Goal: Task Accomplishment & Management: Manage account settings

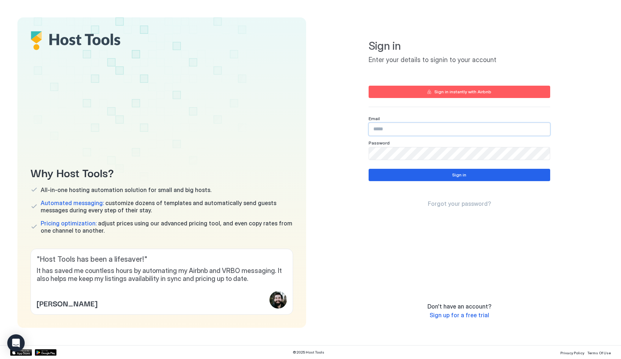
type input "**********"
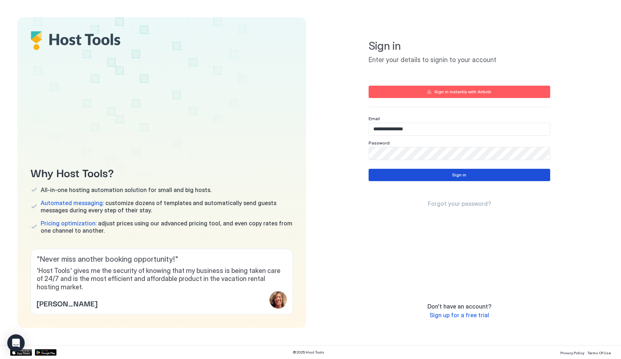
click at [455, 176] on div "Sign in" at bounding box center [459, 175] width 14 height 7
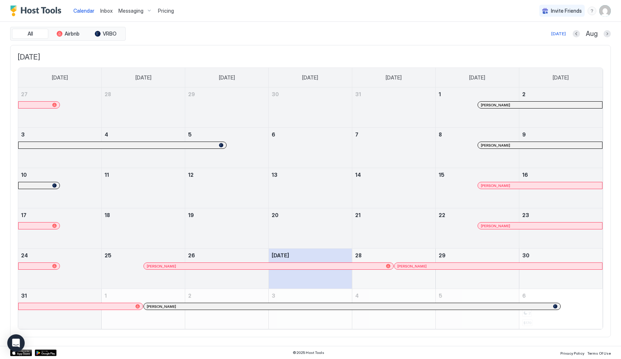
scroll to position [20, 0]
click at [128, 11] on span "Messaging" at bounding box center [130, 11] width 25 height 7
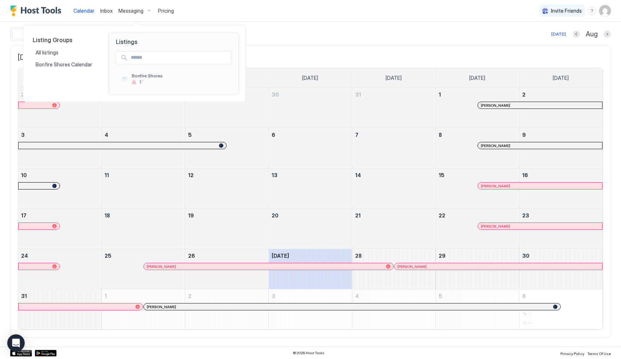
click at [88, 11] on div at bounding box center [310, 179] width 621 height 359
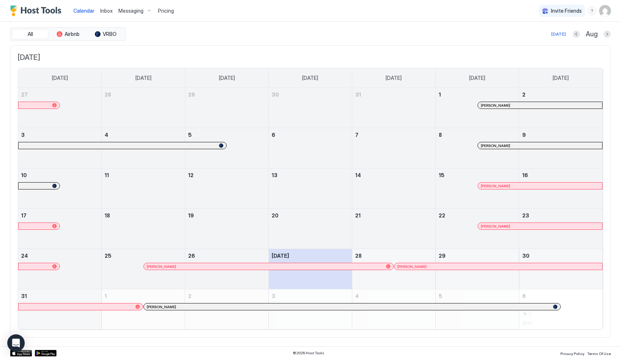
click at [41, 12] on img "Host Tools Logo" at bounding box center [37, 10] width 54 height 11
click at [13, 9] on img "Host Tools Logo" at bounding box center [37, 10] width 54 height 11
click at [149, 10] on div "Messaging" at bounding box center [135, 11] width 40 height 12
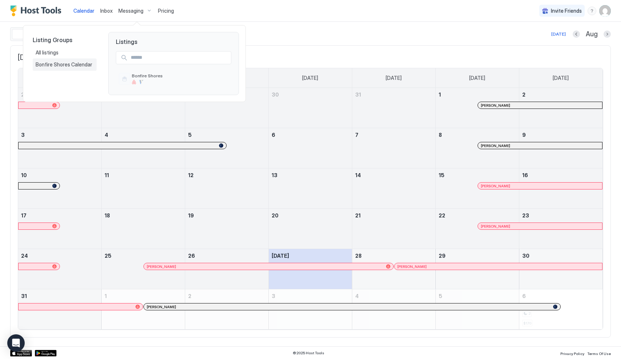
click at [45, 65] on span "Bonfire Shores Calendar" at bounding box center [65, 64] width 58 height 7
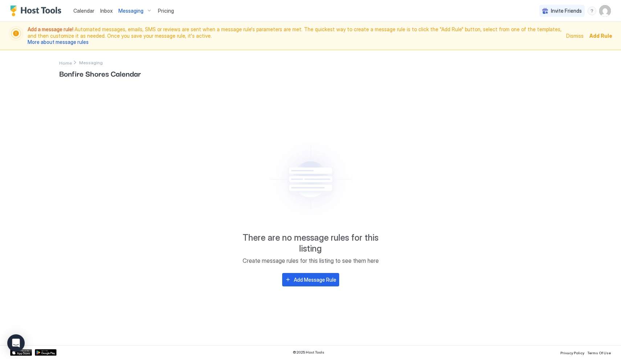
click at [594, 36] on span "Add Rule" at bounding box center [600, 36] width 23 height 8
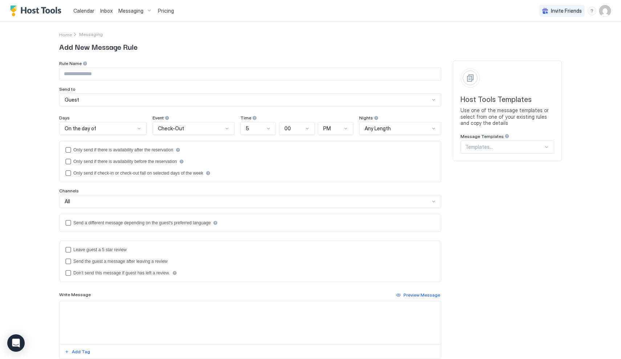
click at [186, 37] on div "Home Messaging" at bounding box center [310, 35] width 503 height 8
click at [101, 76] on input "Input Field" at bounding box center [250, 74] width 381 height 12
click at [140, 129] on div at bounding box center [139, 129] width 6 height 6
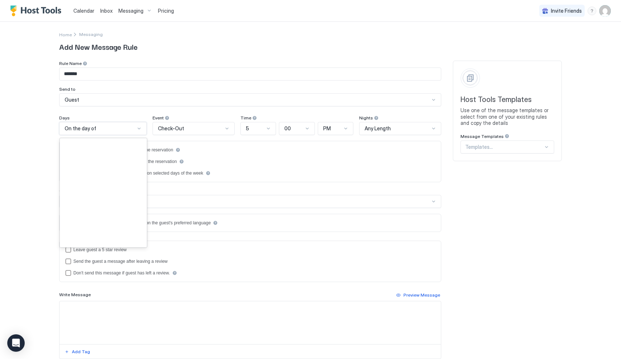
scroll to position [1048, 0]
click at [140, 129] on div at bounding box center [139, 129] width 6 height 6
click at [226, 130] on div at bounding box center [227, 129] width 6 height 6
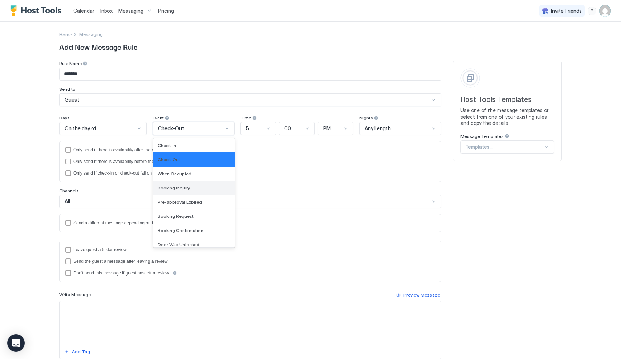
click at [205, 190] on div "Booking Inquiry" at bounding box center [194, 187] width 73 height 5
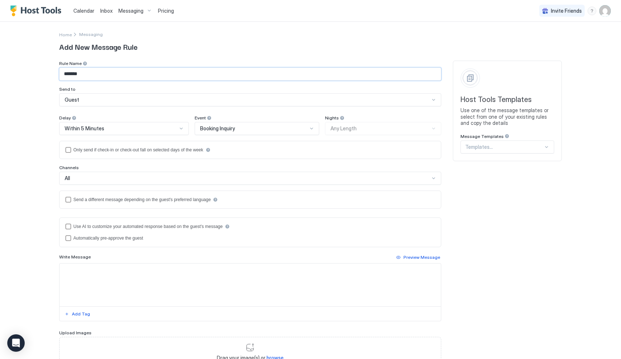
click at [93, 77] on input "*******" at bounding box center [250, 74] width 381 height 12
type input "**********"
click at [338, 130] on div "Nights Any Length" at bounding box center [383, 125] width 116 height 20
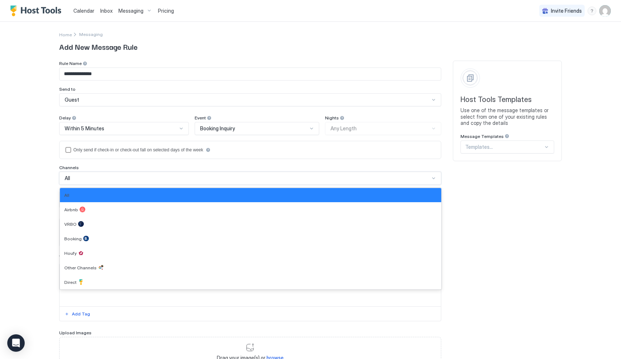
click at [81, 177] on div "All" at bounding box center [247, 178] width 365 height 7
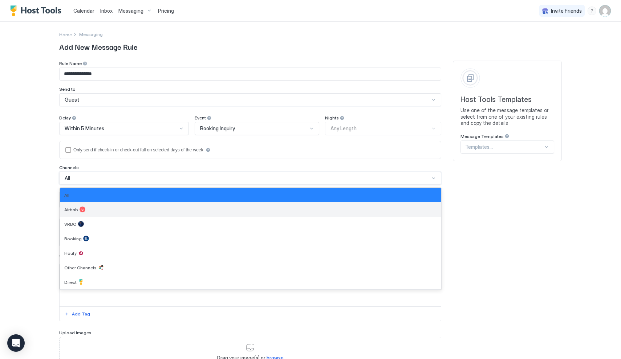
click at [72, 207] on span "Airbnb" at bounding box center [71, 209] width 14 height 5
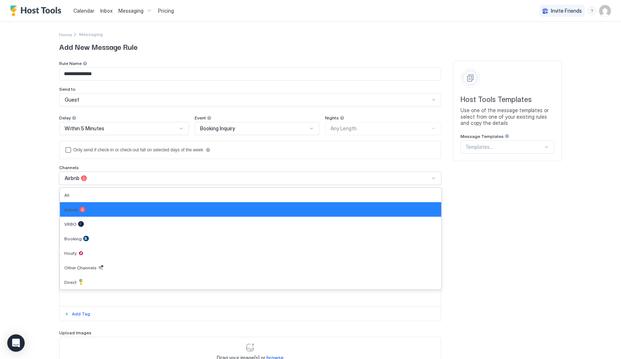
click at [96, 179] on div "Airbnb" at bounding box center [247, 178] width 365 height 7
click at [72, 200] on div "All" at bounding box center [250, 195] width 381 height 14
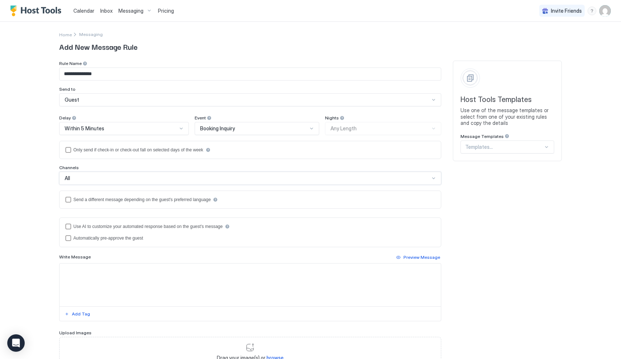
click at [74, 272] on textarea "Input Field" at bounding box center [250, 285] width 381 height 43
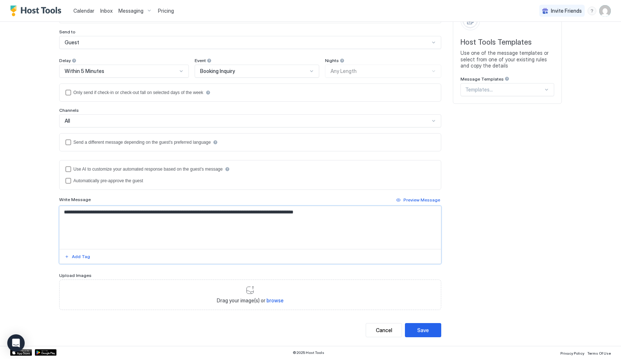
scroll to position [57, 0]
type textarea "**********"
click at [427, 332] on div "Save" at bounding box center [423, 331] width 12 height 8
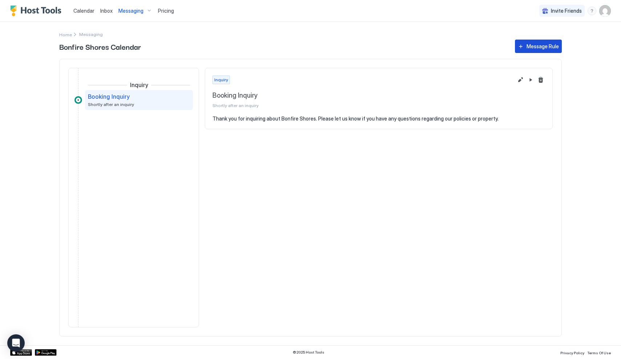
click at [547, 45] on div "Message Rule" at bounding box center [543, 46] width 32 height 8
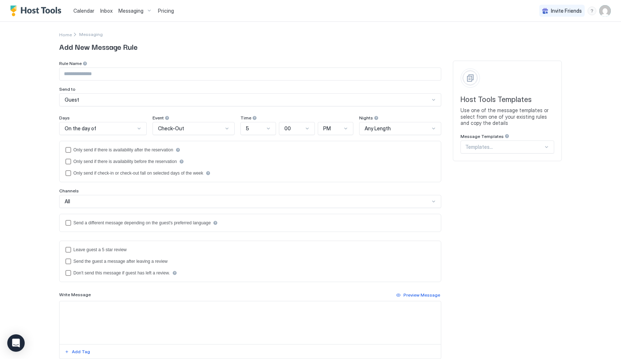
click at [157, 74] on input "Input Field" at bounding box center [250, 74] width 381 height 12
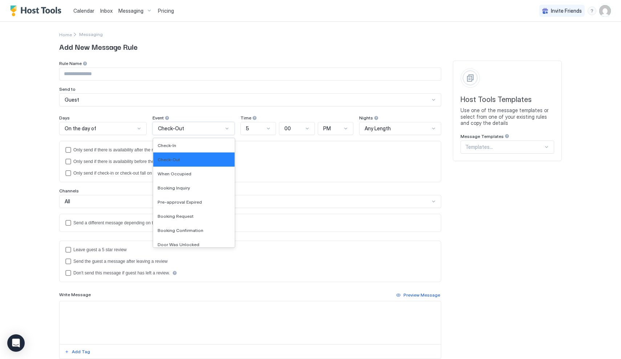
click at [226, 129] on div at bounding box center [227, 129] width 6 height 6
click at [194, 220] on div "Booking Request" at bounding box center [193, 216] width 81 height 14
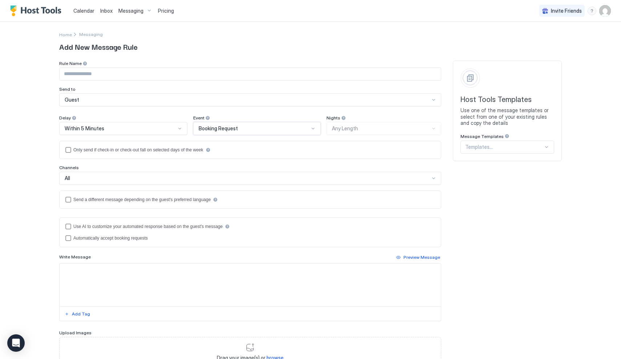
click at [313, 130] on div at bounding box center [313, 129] width 6 height 6
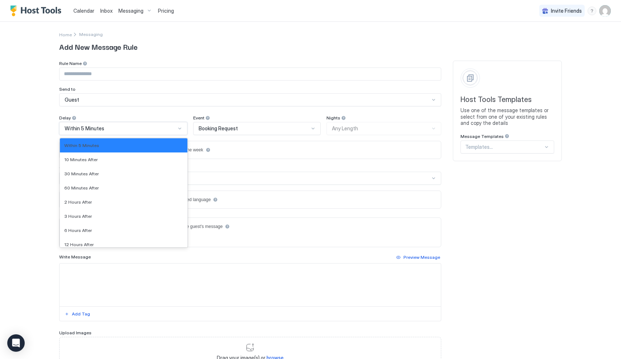
click at [179, 129] on div at bounding box center [180, 129] width 6 height 6
click at [143, 157] on div "10 Minutes After" at bounding box center [123, 160] width 127 height 14
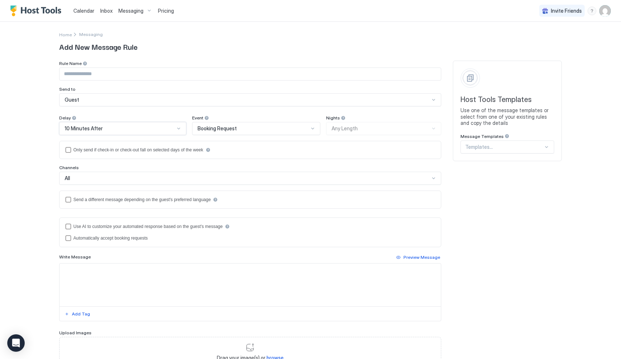
click at [122, 74] on input "Input Field" at bounding box center [250, 74] width 381 height 12
type input "**********"
click at [74, 273] on textarea "Input Field" at bounding box center [250, 285] width 381 height 43
type textarea "*"
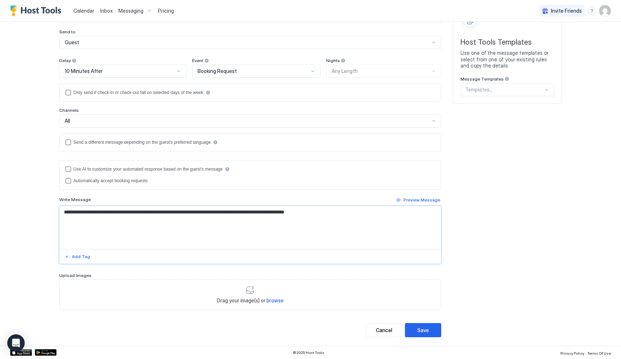
scroll to position [57, 0]
click at [426, 323] on div "**********" at bounding box center [250, 171] width 382 height 334
click at [425, 331] on div "Save" at bounding box center [423, 331] width 12 height 8
type textarea "**********"
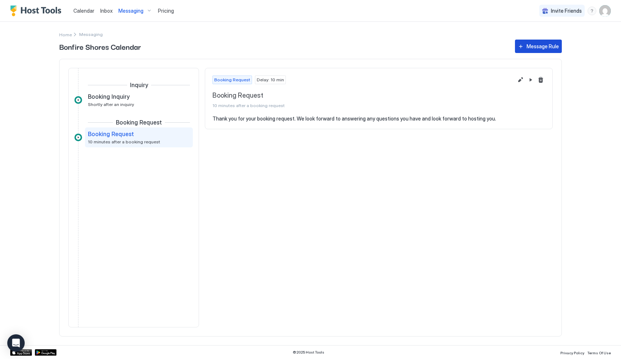
click at [534, 45] on div "Message Rule" at bounding box center [543, 46] width 32 height 8
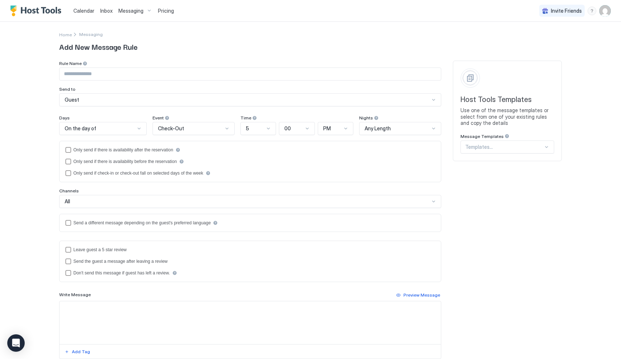
click at [107, 73] on input "Input Field" at bounding box center [250, 74] width 381 height 12
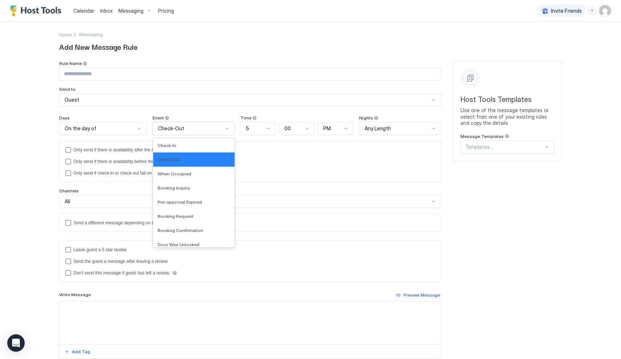
click at [226, 129] on div at bounding box center [227, 129] width 6 height 6
click at [173, 232] on span "Booking Confirmation" at bounding box center [181, 230] width 46 height 5
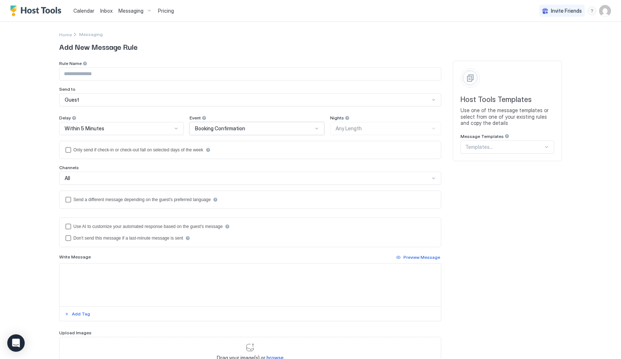
click at [121, 71] on input "Input Field" at bounding box center [250, 74] width 381 height 12
type input "**********"
click at [98, 128] on span "Within 5 Minutes" at bounding box center [85, 128] width 40 height 7
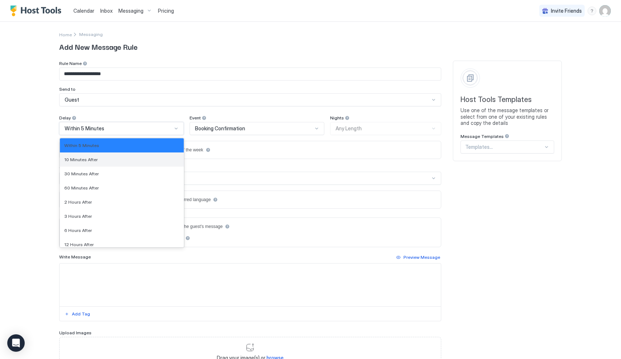
click at [85, 159] on span "10 Minutes After" at bounding box center [80, 159] width 33 height 5
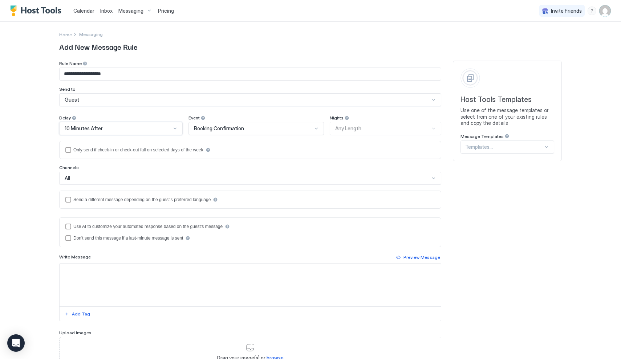
click at [104, 273] on textarea "Input Field" at bounding box center [250, 285] width 381 height 43
click at [79, 269] on textarea "Input Field" at bounding box center [250, 285] width 381 height 43
paste textarea "**********"
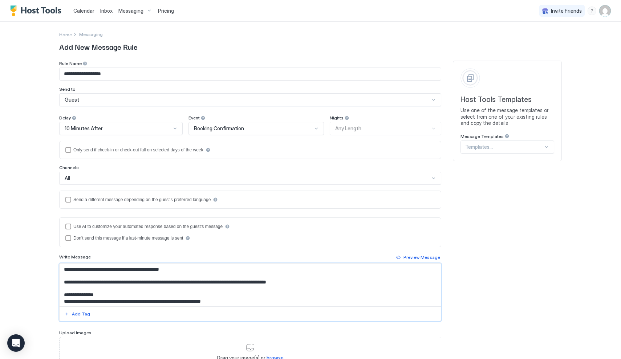
click at [91, 282] on textarea "Input Field" at bounding box center [250, 285] width 381 height 43
drag, startPoint x: 188, startPoint y: 282, endPoint x: 142, endPoint y: 284, distance: 45.8
click at [142, 284] on textarea "Input Field" at bounding box center [250, 285] width 381 height 43
click at [187, 282] on textarea "Input Field" at bounding box center [250, 285] width 381 height 43
click at [284, 283] on textarea "Input Field" at bounding box center [250, 285] width 381 height 43
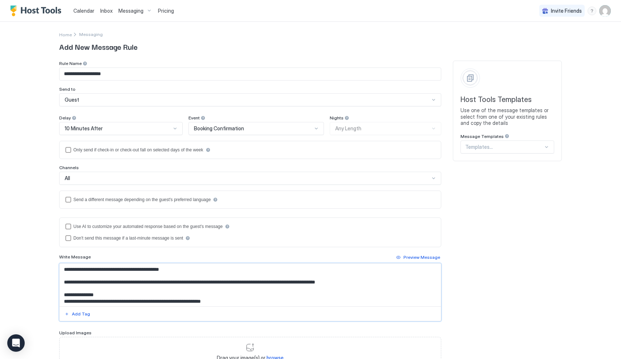
click at [368, 282] on textarea "Input Field" at bounding box center [250, 285] width 381 height 43
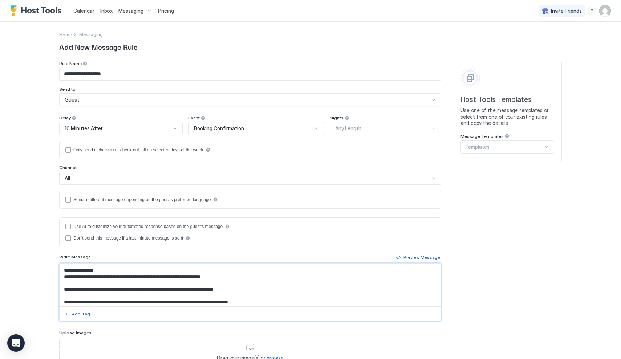
scroll to position [24, 0]
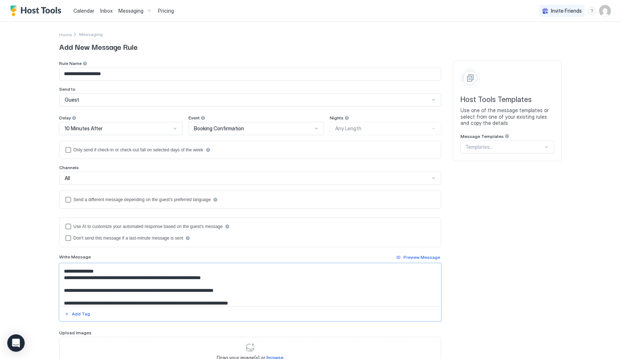
drag, startPoint x: 230, startPoint y: 277, endPoint x: 203, endPoint y: 277, distance: 26.5
click at [203, 277] on textarea "Input Field" at bounding box center [250, 285] width 381 height 43
click at [275, 279] on textarea "Input Field" at bounding box center [250, 285] width 381 height 43
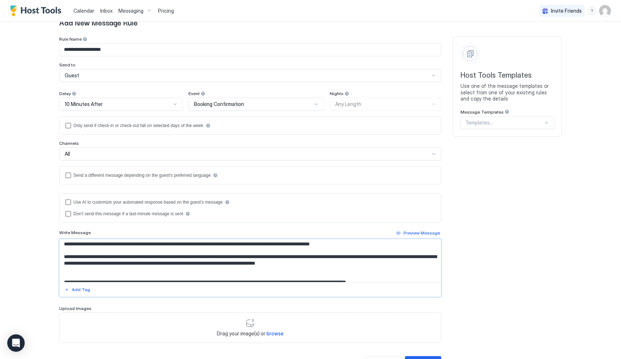
scroll to position [30, 0]
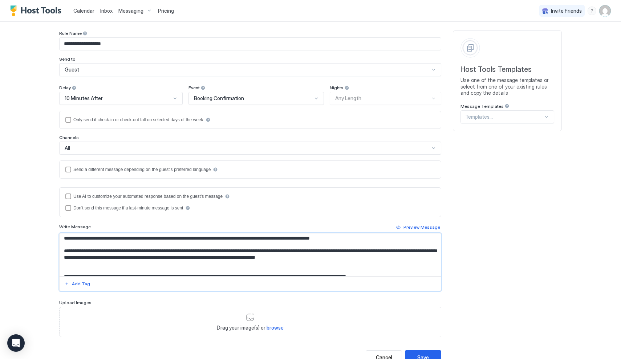
click at [64, 271] on textarea "Input Field" at bounding box center [250, 255] width 381 height 43
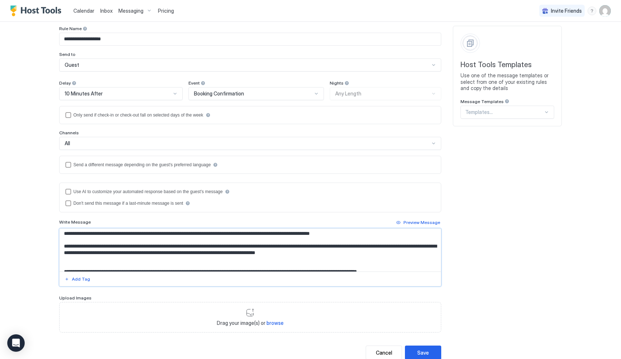
scroll to position [36, 0]
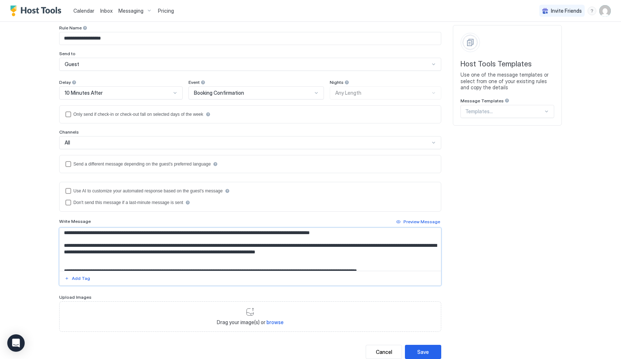
click at [316, 265] on textarea "Input Field" at bounding box center [250, 249] width 381 height 43
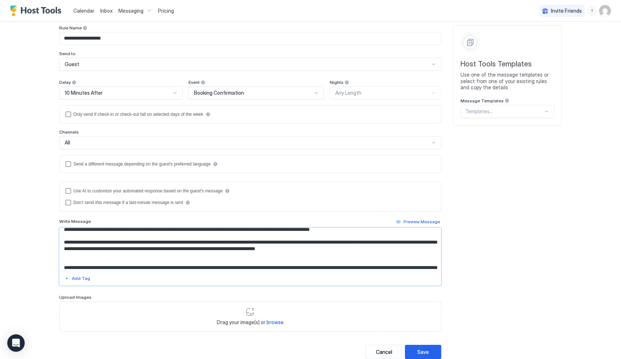
click at [131, 268] on textarea "Input Field" at bounding box center [250, 249] width 381 height 43
click at [216, 268] on textarea "Input Field" at bounding box center [250, 249] width 381 height 43
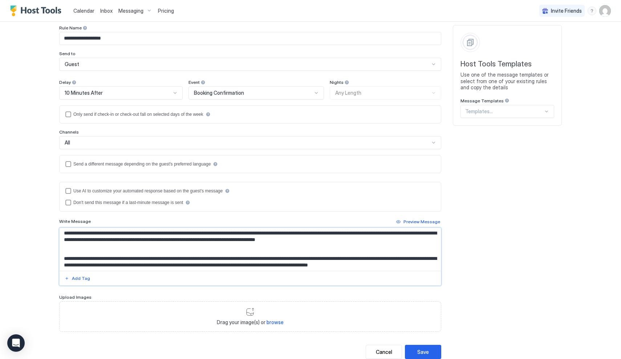
scroll to position [195, 0]
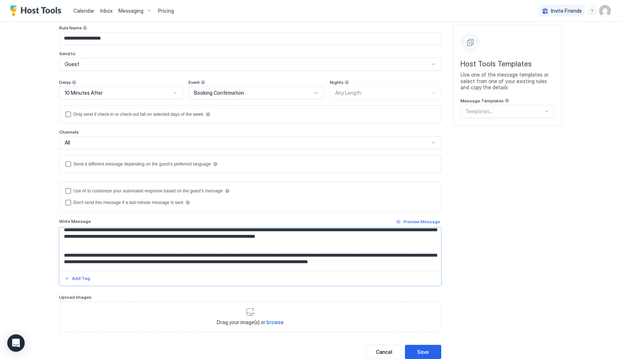
click at [415, 255] on textarea "Input Field" at bounding box center [250, 249] width 381 height 43
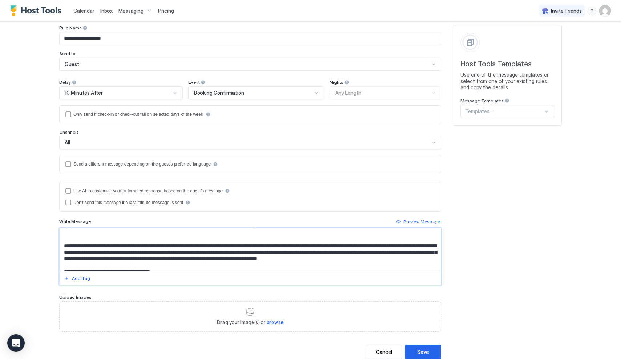
scroll to position [204, 0]
click at [181, 264] on textarea "Input Field" at bounding box center [250, 249] width 381 height 43
type textarea "**********"
click at [426, 350] on div "Save" at bounding box center [423, 352] width 12 height 8
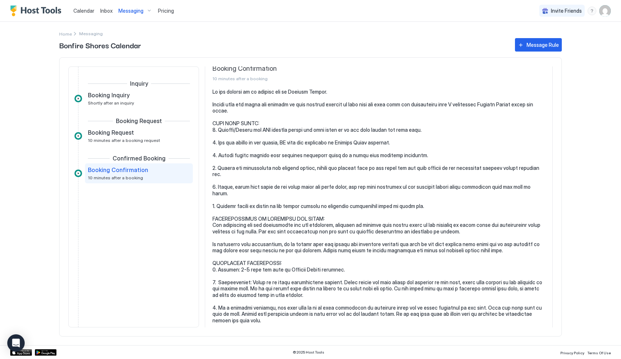
scroll to position [24, 0]
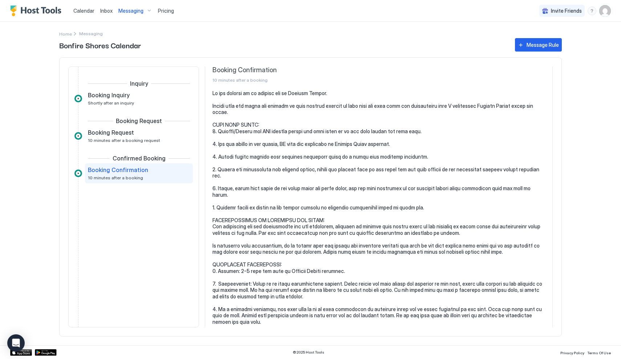
click at [160, 175] on div "Booking Confirmation 10 minutes after a booking" at bounding box center [134, 173] width 92 height 14
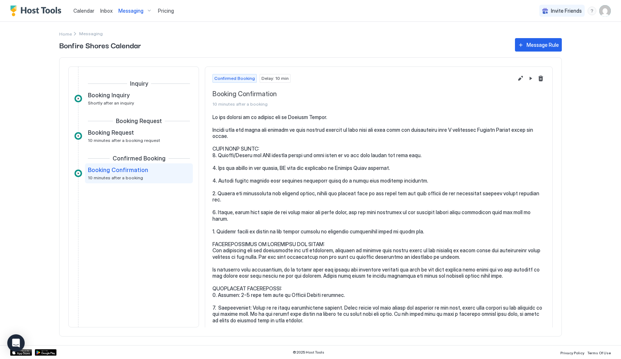
scroll to position [0, 0]
click at [522, 78] on button "Edit message rule" at bounding box center [520, 78] width 9 height 9
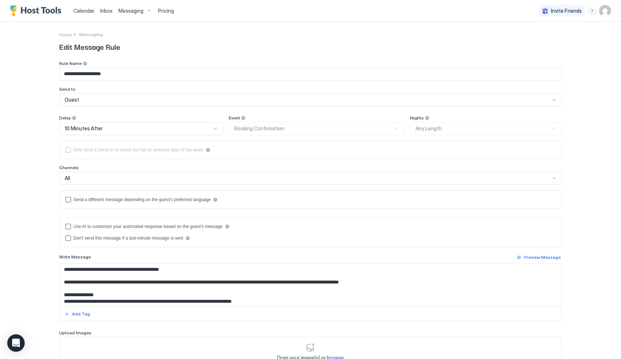
scroll to position [2, 0]
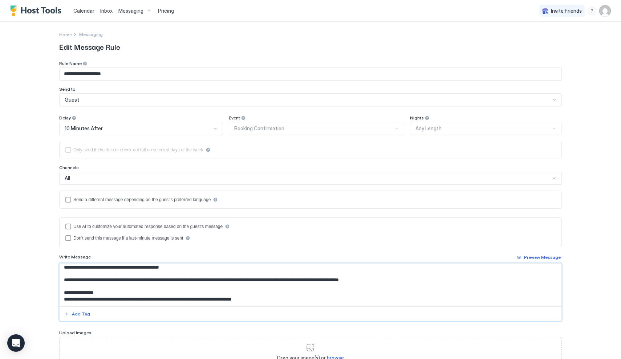
click at [308, 279] on textarea "Input Field" at bounding box center [311, 285] width 502 height 43
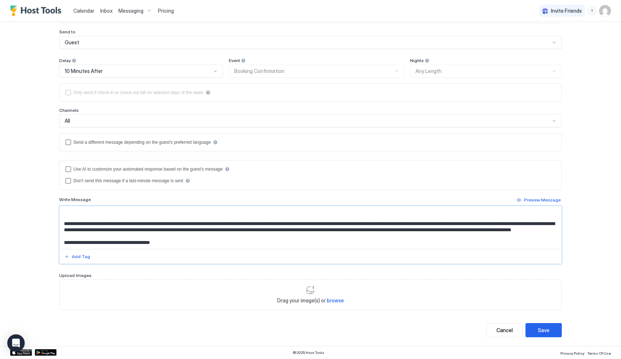
scroll to position [57, 0]
type textarea "**********"
click at [536, 335] on button "Save" at bounding box center [544, 331] width 36 height 14
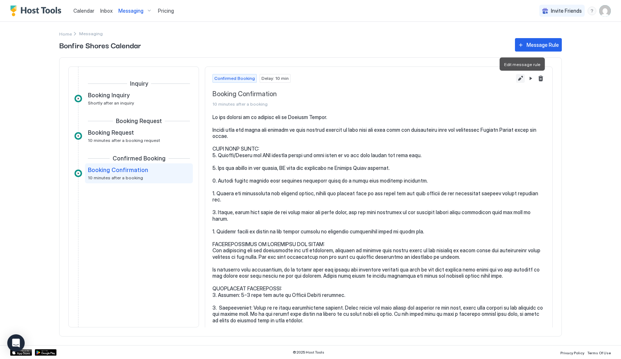
click at [519, 79] on button "Edit message rule" at bounding box center [520, 78] width 9 height 9
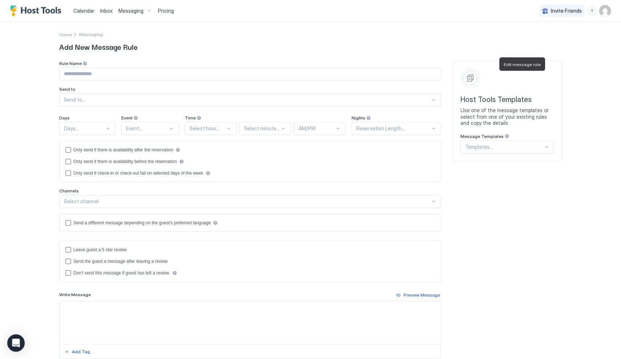
type input "**********"
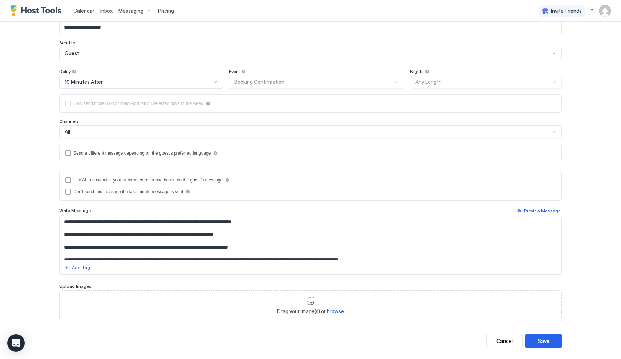
scroll to position [31, 0]
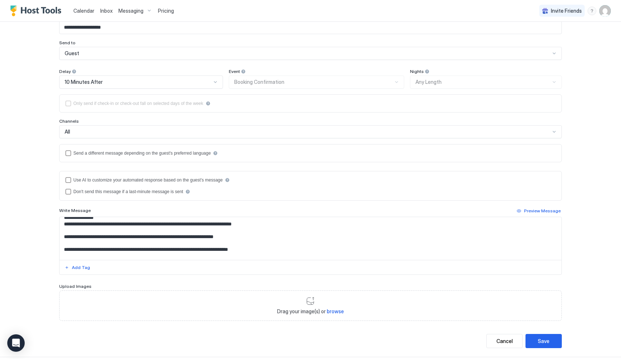
click at [70, 242] on textarea "Input Field" at bounding box center [311, 238] width 502 height 43
click at [63, 223] on textarea "Input Field" at bounding box center [311, 238] width 502 height 43
click at [64, 235] on textarea "Input Field" at bounding box center [311, 238] width 502 height 43
drag, startPoint x: 71, startPoint y: 241, endPoint x: 60, endPoint y: 241, distance: 10.9
click at [60, 241] on textarea "Input Field" at bounding box center [311, 238] width 502 height 43
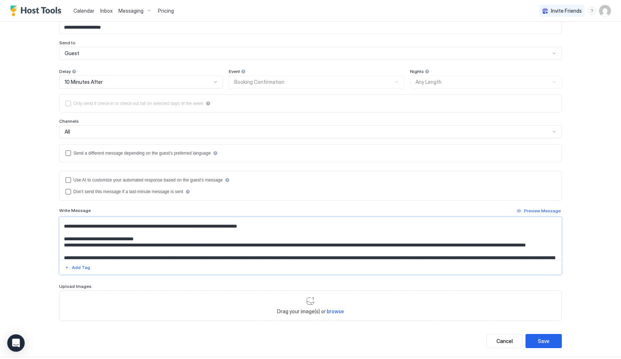
scroll to position [93, 0]
click at [65, 230] on textarea "Input Field" at bounding box center [311, 238] width 502 height 43
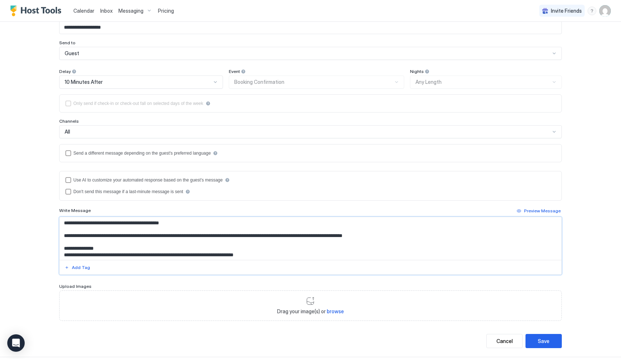
scroll to position [0, 0]
click at [90, 255] on textarea "Input Field" at bounding box center [311, 238] width 502 height 43
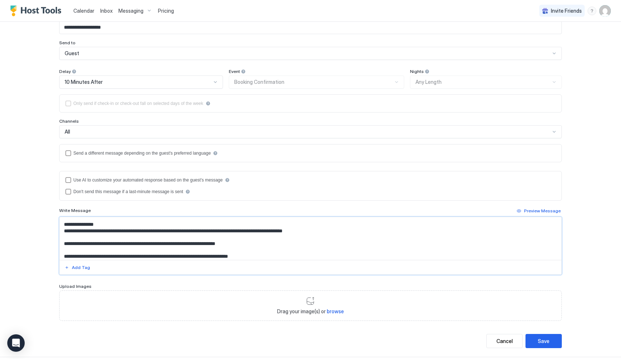
scroll to position [24, 0]
click at [66, 241] on textarea "Input Field" at bounding box center [311, 238] width 502 height 43
click at [66, 229] on textarea "Input Field" at bounding box center [311, 238] width 502 height 43
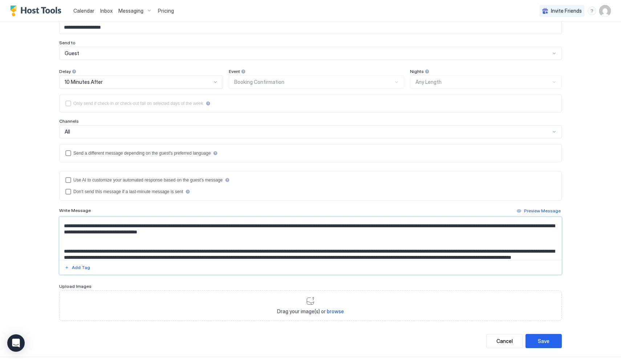
scroll to position [195, 0]
type textarea "**********"
click at [535, 344] on button "Save" at bounding box center [544, 341] width 36 height 14
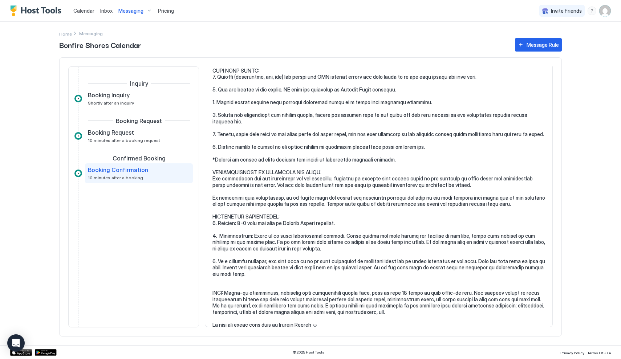
scroll to position [78, 0]
click at [539, 42] on div "Message Rule" at bounding box center [543, 45] width 32 height 8
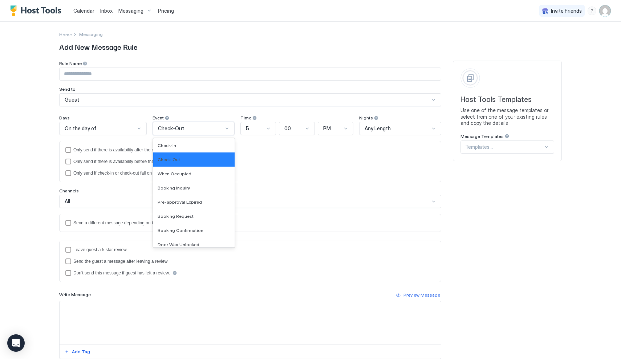
click at [226, 130] on div at bounding box center [227, 129] width 6 height 6
click at [170, 159] on span "Check-Out" at bounding box center [169, 159] width 23 height 5
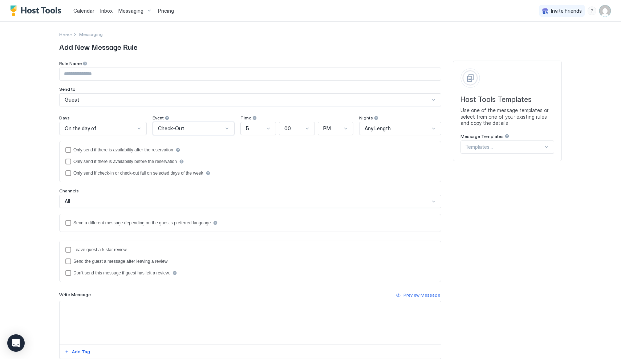
click at [138, 129] on div at bounding box center [139, 129] width 6 height 6
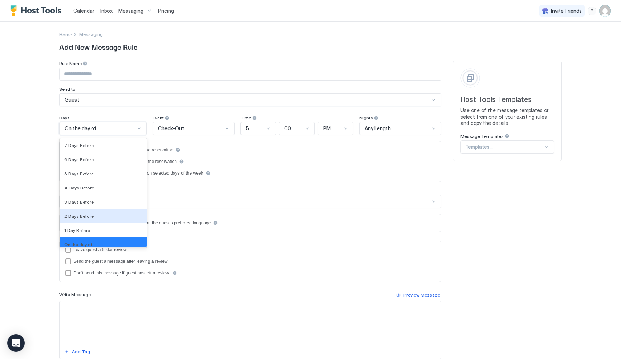
scroll to position [1066, 0]
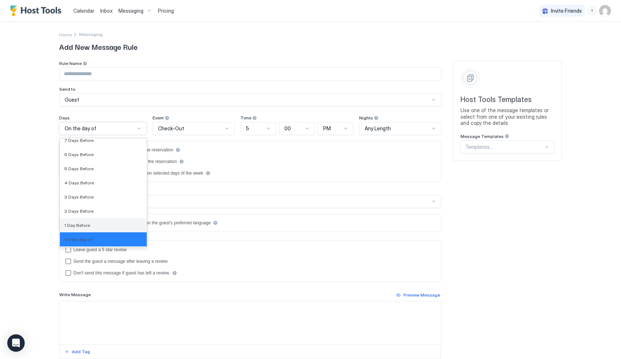
click at [94, 226] on div "1 Day Before" at bounding box center [103, 225] width 78 height 5
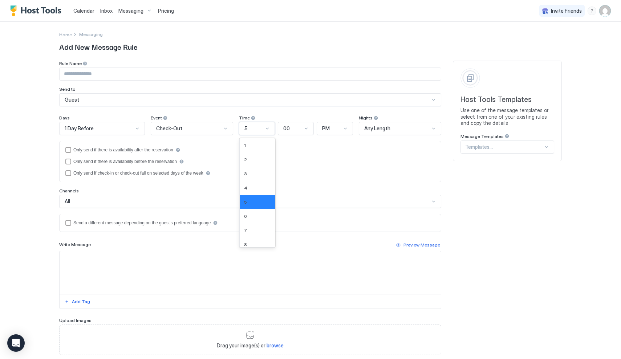
click at [267, 130] on div at bounding box center [267, 129] width 6 height 6
click at [249, 177] on div "3" at bounding box center [257, 174] width 35 height 14
click at [77, 256] on textarea "Input Field" at bounding box center [250, 272] width 381 height 43
click at [70, 259] on textarea "Input Field" at bounding box center [250, 272] width 381 height 43
paste textarea "**********"
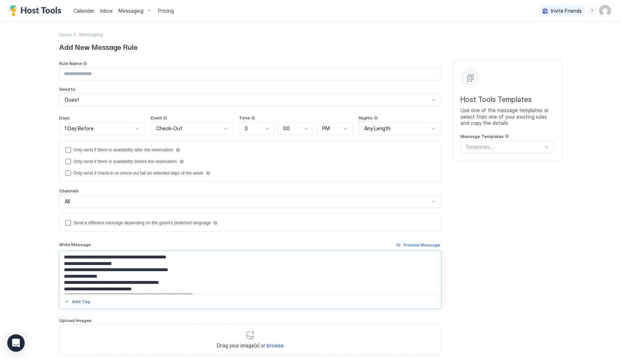
scroll to position [0, 0]
click at [64, 263] on textarea "**********" at bounding box center [250, 272] width 381 height 43
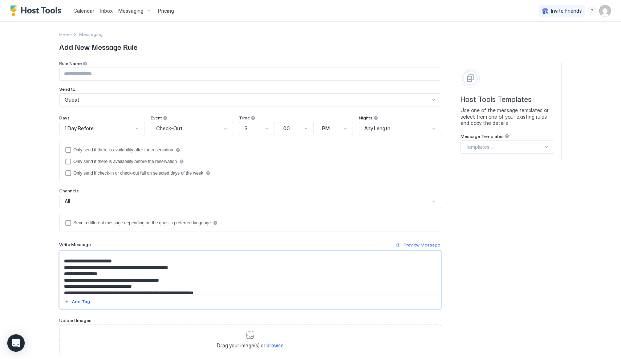
scroll to position [11, 0]
click at [191, 265] on textarea "**********" at bounding box center [250, 272] width 381 height 43
click at [125, 271] on textarea "**********" at bounding box center [250, 272] width 381 height 43
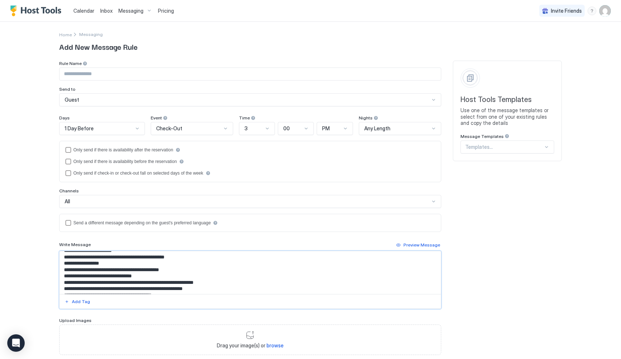
scroll to position [20, 0]
click at [183, 269] on textarea "**********" at bounding box center [250, 272] width 381 height 43
click at [169, 274] on textarea "**********" at bounding box center [250, 272] width 381 height 43
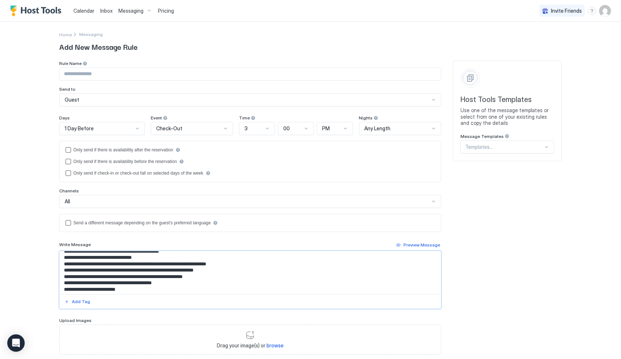
scroll to position [37, 0]
click at [63, 276] on textarea "**********" at bounding box center [250, 272] width 381 height 43
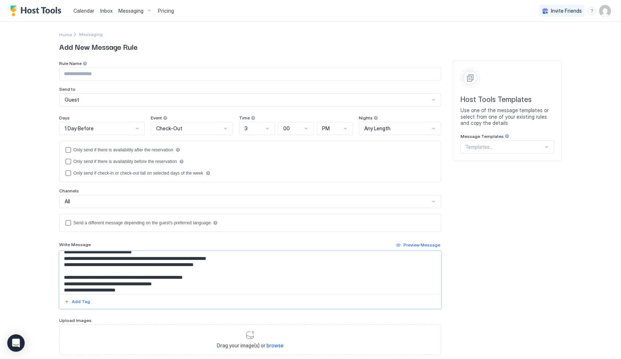
click at [221, 277] on textarea "**********" at bounding box center [250, 272] width 381 height 43
click at [135, 290] on textarea "**********" at bounding box center [250, 272] width 381 height 43
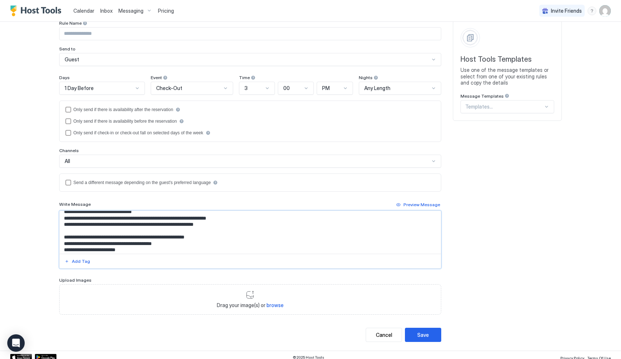
scroll to position [45, 0]
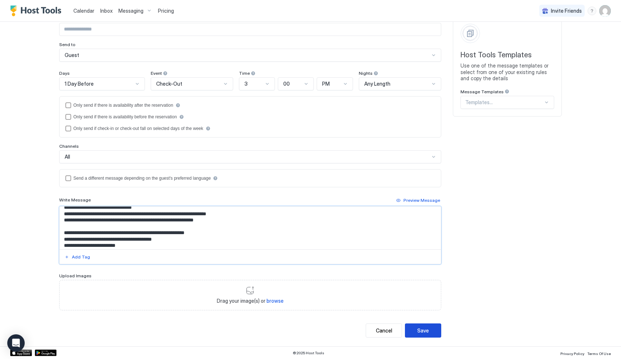
type textarea "**********"
click at [427, 329] on div "Save" at bounding box center [423, 331] width 12 height 8
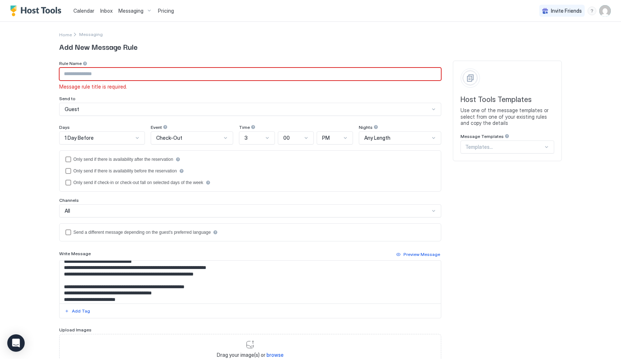
scroll to position [0, 0]
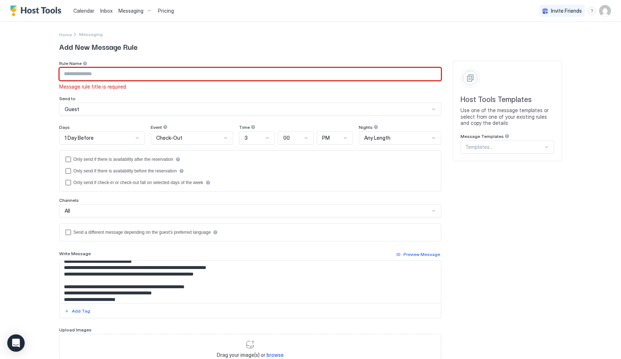
click at [130, 74] on input "Input Field" at bounding box center [250, 74] width 381 height 12
click at [146, 73] on input "*********" at bounding box center [250, 74] width 381 height 12
click at [126, 77] on input "*********" at bounding box center [250, 74] width 381 height 12
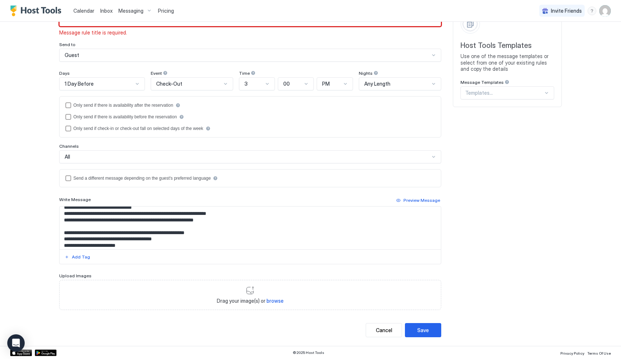
scroll to position [54, 0]
type input "*********"
click at [423, 198] on div "Preview Message" at bounding box center [422, 201] width 37 height 7
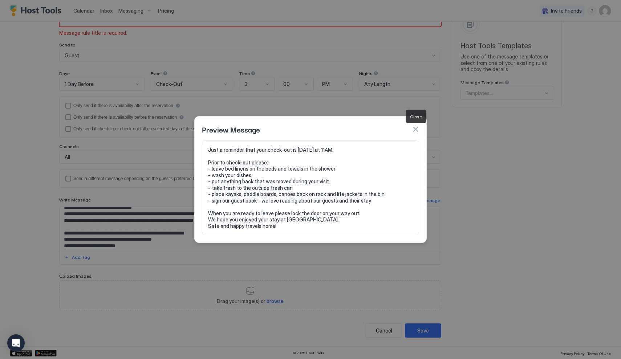
click at [414, 129] on button "button" at bounding box center [415, 129] width 7 height 7
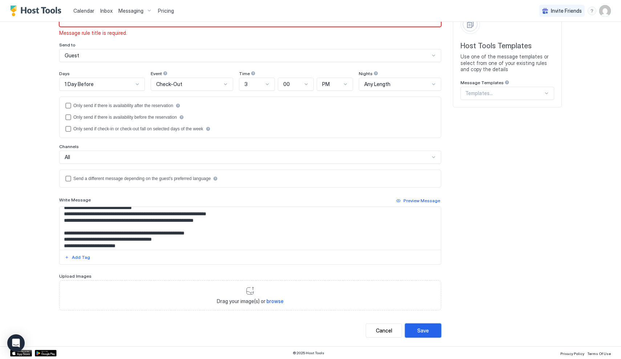
click at [420, 331] on div "Save" at bounding box center [423, 331] width 12 height 8
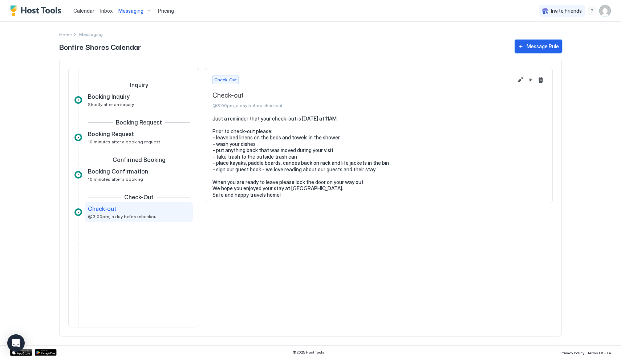
click at [538, 48] on div "Message Rule" at bounding box center [543, 46] width 32 height 8
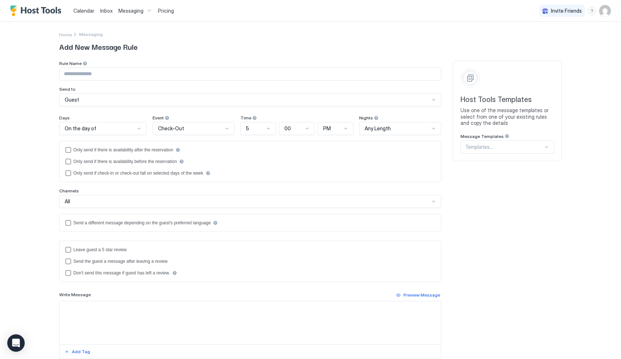
click at [123, 73] on input "Input Field" at bounding box center [250, 74] width 381 height 12
type input "**********"
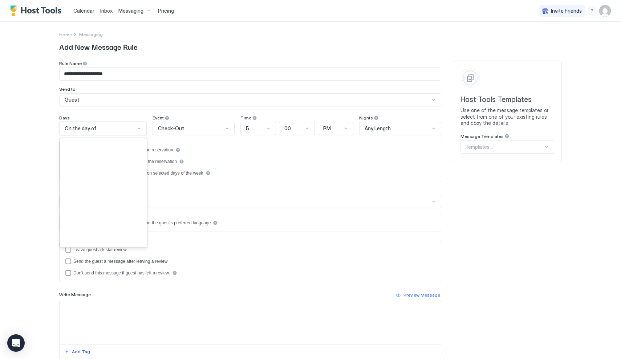
click at [139, 129] on div at bounding box center [139, 129] width 6 height 6
click at [79, 243] on span "1 Day Before" at bounding box center [77, 241] width 26 height 5
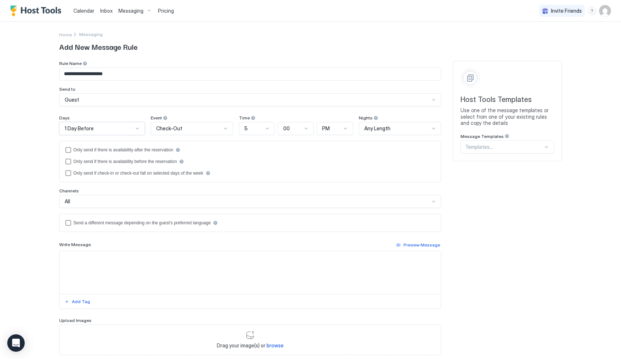
click at [225, 129] on div at bounding box center [226, 129] width 6 height 6
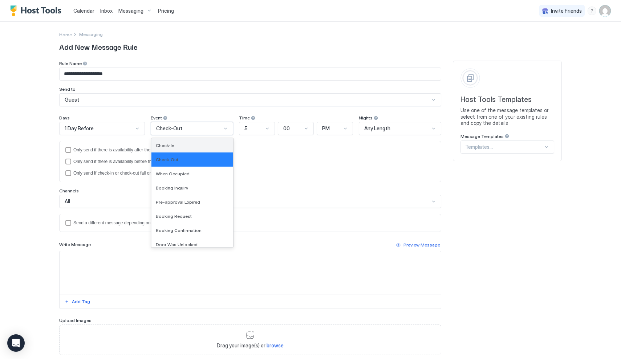
click at [215, 148] on div "Check-In" at bounding box center [192, 145] width 73 height 5
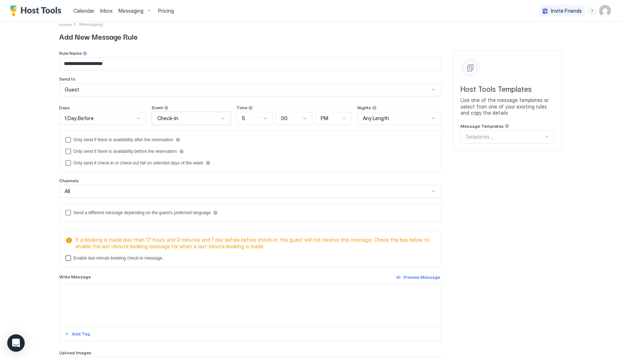
scroll to position [13, 0]
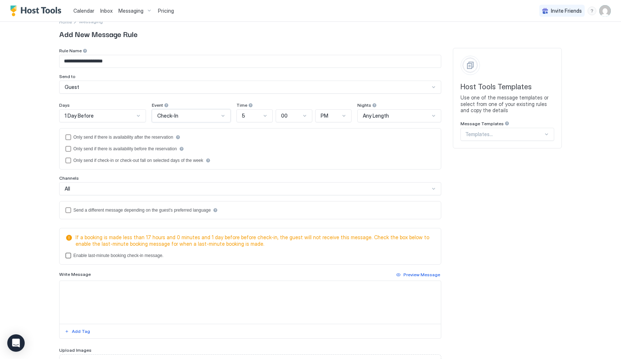
click at [69, 256] on div "lastMinuteMessageEnabled" at bounding box center [68, 256] width 6 height 6
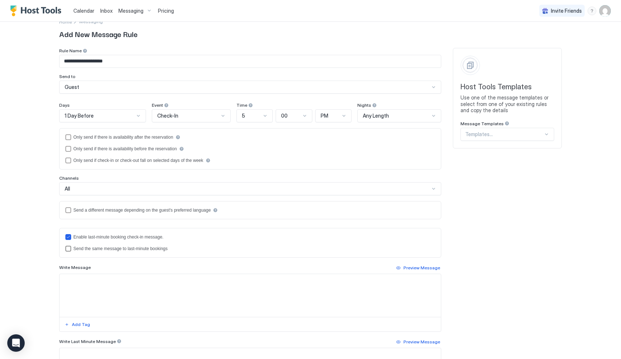
click at [68, 250] on div "lastMinuteMessageIsTheSame" at bounding box center [68, 249] width 6 height 6
click at [69, 249] on icon "lastMinuteMessageIsTheSame" at bounding box center [68, 249] width 4 height 4
click at [82, 281] on textarea "Input Field" at bounding box center [250, 295] width 381 height 43
paste textarea "**********"
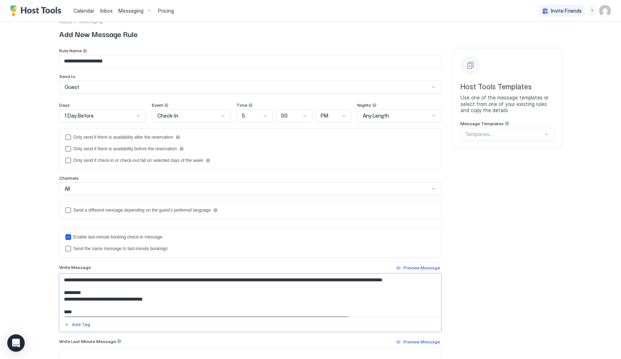
scroll to position [0, 0]
drag, startPoint x: 354, startPoint y: 281, endPoint x: 323, endPoint y: 281, distance: 30.5
click at [323, 281] on textarea "Input Field" at bounding box center [250, 295] width 381 height 43
click at [413, 280] on textarea "Input Field" at bounding box center [250, 295] width 381 height 43
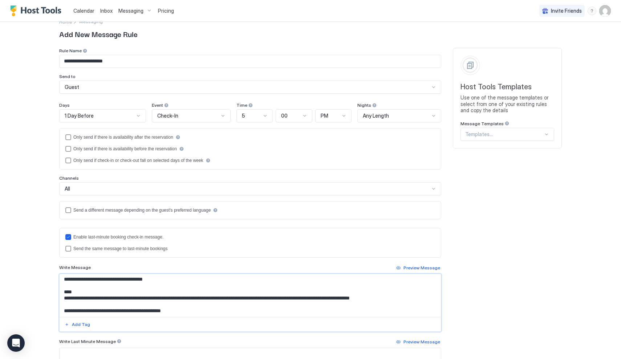
scroll to position [20, 0]
drag, startPoint x: 240, startPoint y: 297, endPoint x: 228, endPoint y: 298, distance: 12.0
click at [228, 298] on textarea "Input Field" at bounding box center [250, 295] width 381 height 43
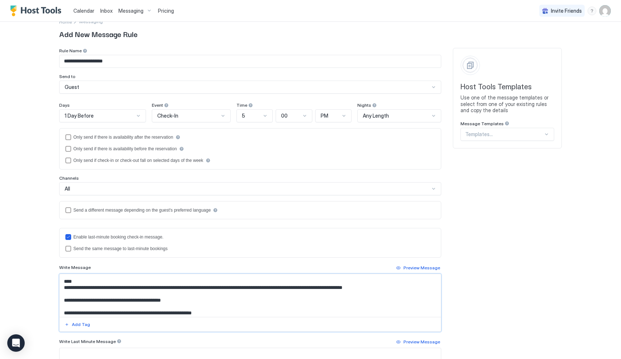
scroll to position [39, 0]
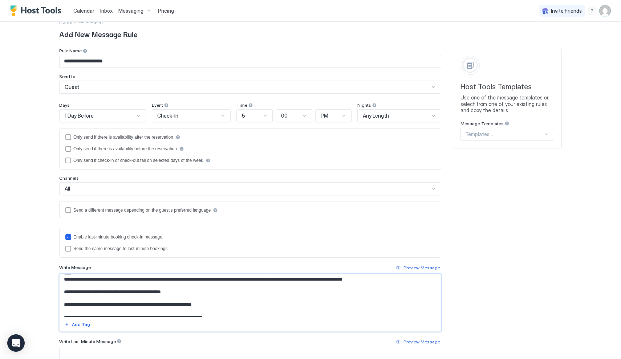
drag, startPoint x: 185, startPoint y: 291, endPoint x: 94, endPoint y: 291, distance: 90.8
click at [94, 291] on textarea "Input Field" at bounding box center [250, 295] width 381 height 43
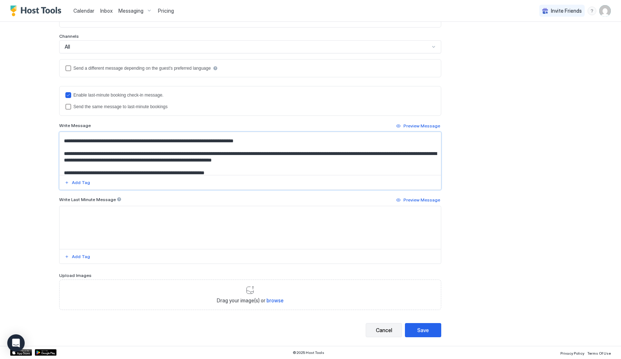
scroll to position [154, 0]
type textarea "**********"
click at [385, 329] on div "Cancel" at bounding box center [384, 331] width 16 height 8
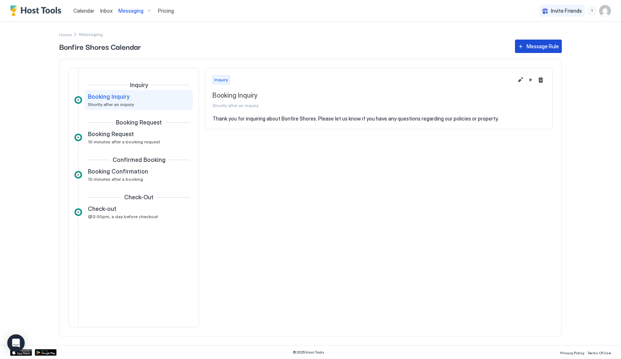
click at [554, 43] on div "Message Rule" at bounding box center [543, 46] width 32 height 8
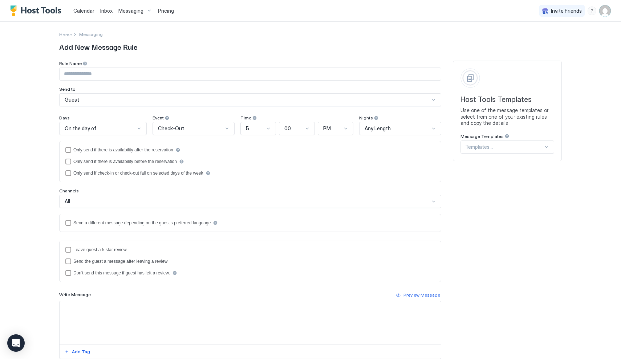
click at [78, 77] on input "Input Field" at bounding box center [250, 74] width 381 height 12
click at [127, 13] on span "Messaging" at bounding box center [130, 11] width 25 height 7
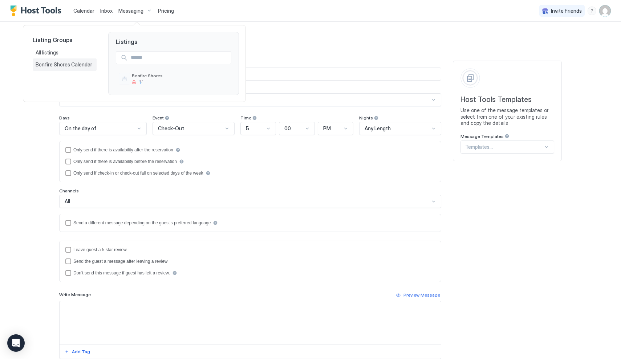
click at [63, 61] on div "Bonfire Shores Calendar" at bounding box center [65, 64] width 64 height 12
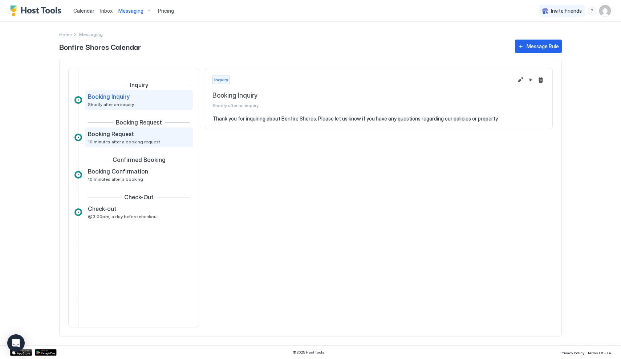
click at [162, 142] on div "Booking Request 10 minutes after a booking request" at bounding box center [134, 137] width 92 height 14
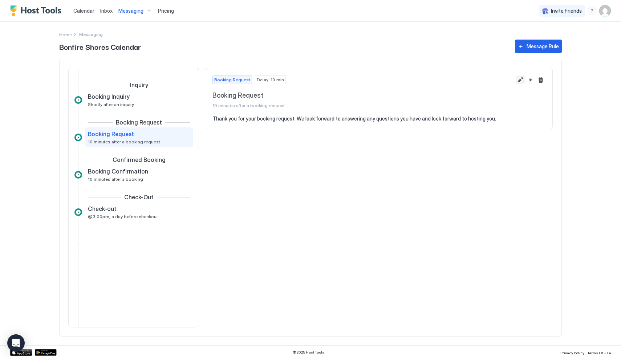
click at [519, 79] on button "Edit message rule" at bounding box center [520, 80] width 9 height 9
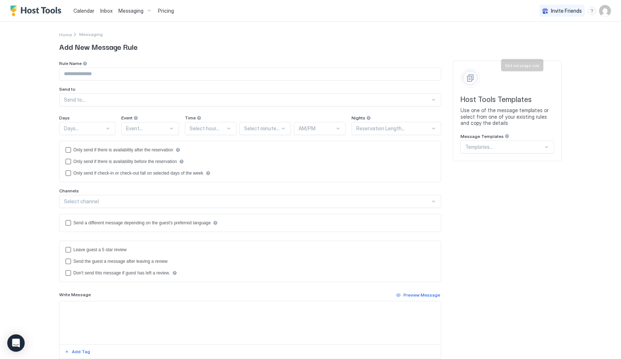
type input "**********"
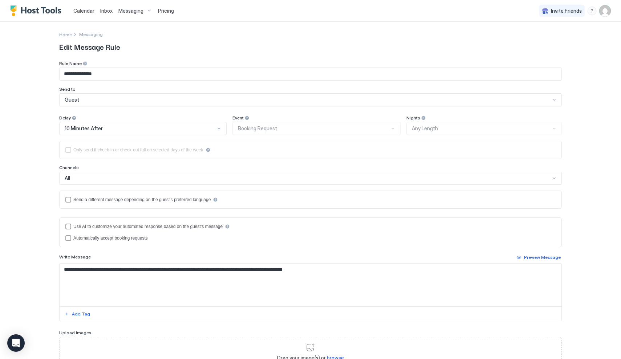
click at [153, 269] on textarea "**********" at bounding box center [311, 285] width 502 height 43
click at [356, 270] on textarea "**********" at bounding box center [311, 285] width 502 height 43
click at [388, 271] on textarea "**********" at bounding box center [311, 285] width 502 height 43
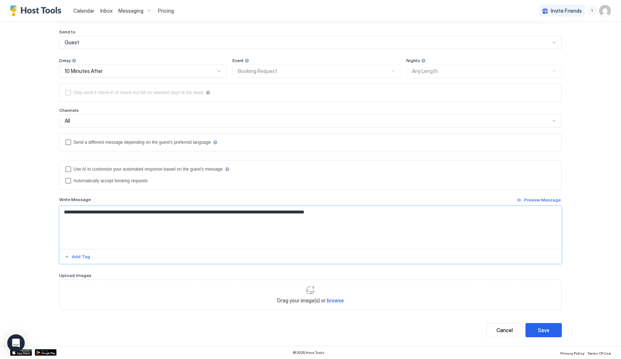
scroll to position [57, 0]
type textarea "**********"
click at [542, 330] on div "Save" at bounding box center [544, 331] width 12 height 8
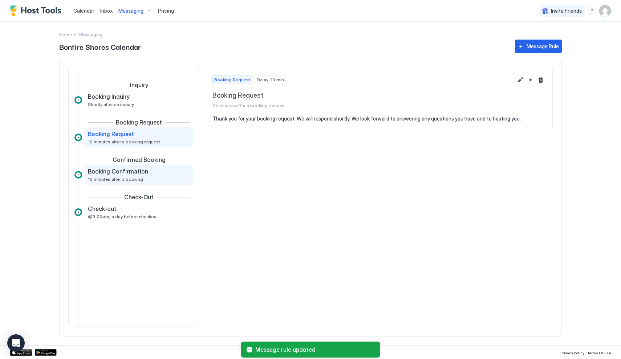
click at [145, 167] on div "Booking Confirmation 10 minutes after a booking" at bounding box center [139, 175] width 108 height 20
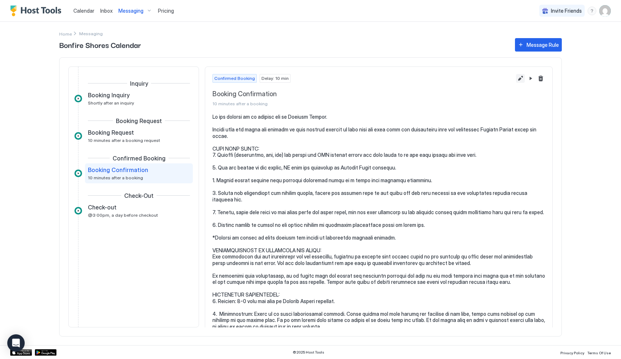
click at [522, 76] on button "Edit message rule" at bounding box center [520, 78] width 9 height 9
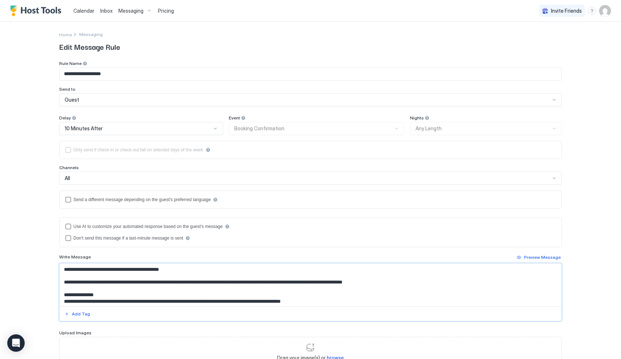
click at [100, 283] on textarea "Input Field" at bounding box center [311, 285] width 502 height 43
click at [186, 270] on textarea "Input Field" at bounding box center [311, 285] width 502 height 43
click at [63, 282] on textarea "Input Field" at bounding box center [311, 285] width 502 height 43
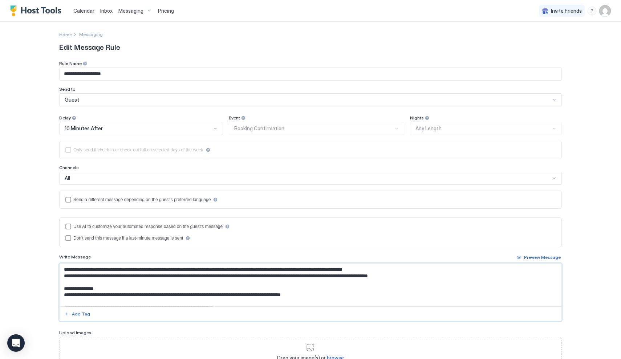
click at [438, 277] on textarea "Input Field" at bounding box center [311, 285] width 502 height 43
click at [64, 276] on textarea "Input Field" at bounding box center [311, 285] width 502 height 43
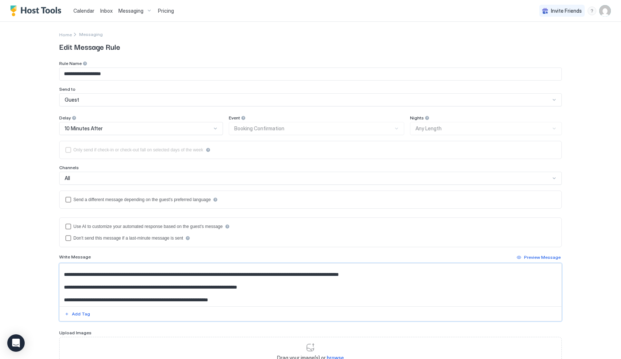
scroll to position [76, 0]
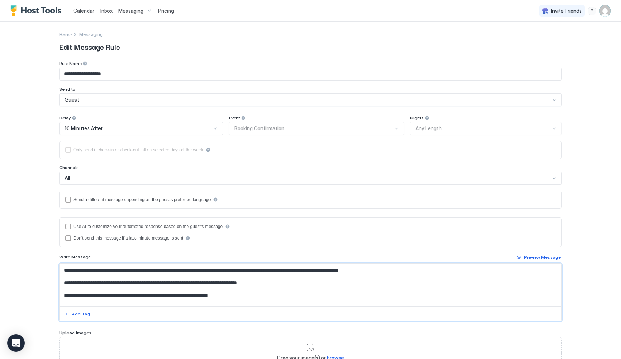
click at [236, 293] on textarea "Input Field" at bounding box center [311, 285] width 502 height 43
drag, startPoint x: 236, startPoint y: 293, endPoint x: 63, endPoint y: 292, distance: 172.9
click at [63, 292] on textarea "Input Field" at bounding box center [311, 285] width 502 height 43
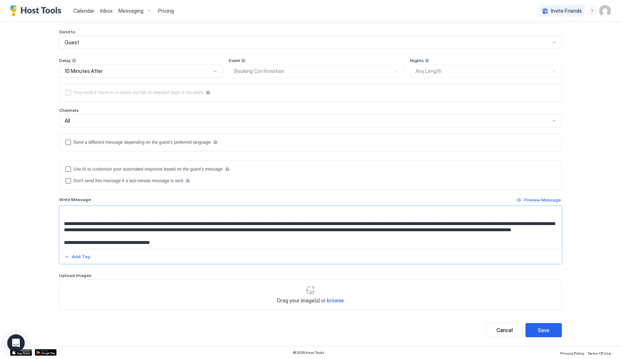
scroll to position [57, 0]
type textarea "**********"
click at [548, 331] on div "Save" at bounding box center [544, 331] width 12 height 8
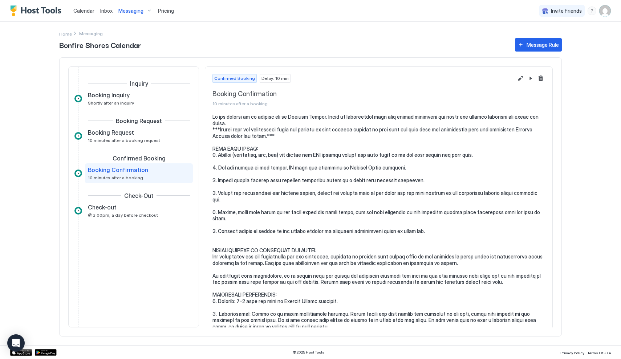
click at [80, 12] on span "Calendar" at bounding box center [83, 11] width 21 height 6
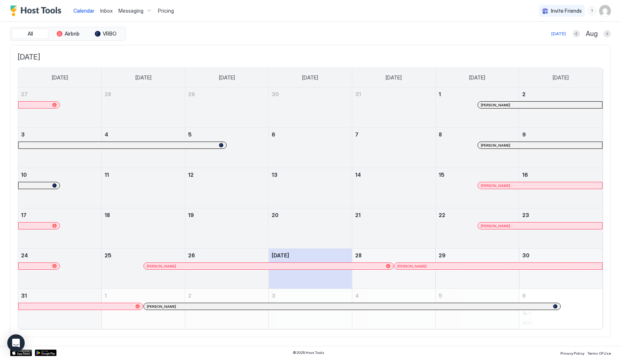
scroll to position [20, 0]
click at [158, 307] on span "[PERSON_NAME]" at bounding box center [161, 307] width 29 height 5
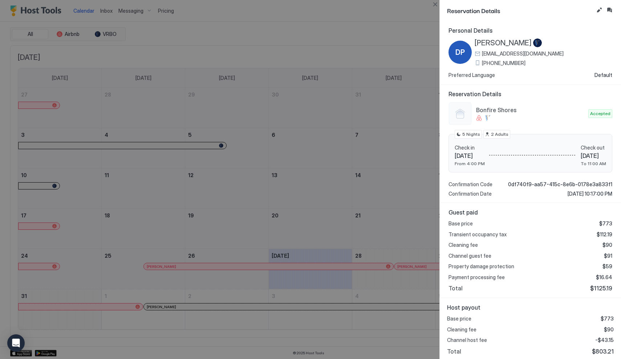
click at [268, 53] on div at bounding box center [310, 179] width 621 height 359
click at [434, 7] on button "Close" at bounding box center [435, 4] width 9 height 9
